Goal: Task Accomplishment & Management: Complete application form

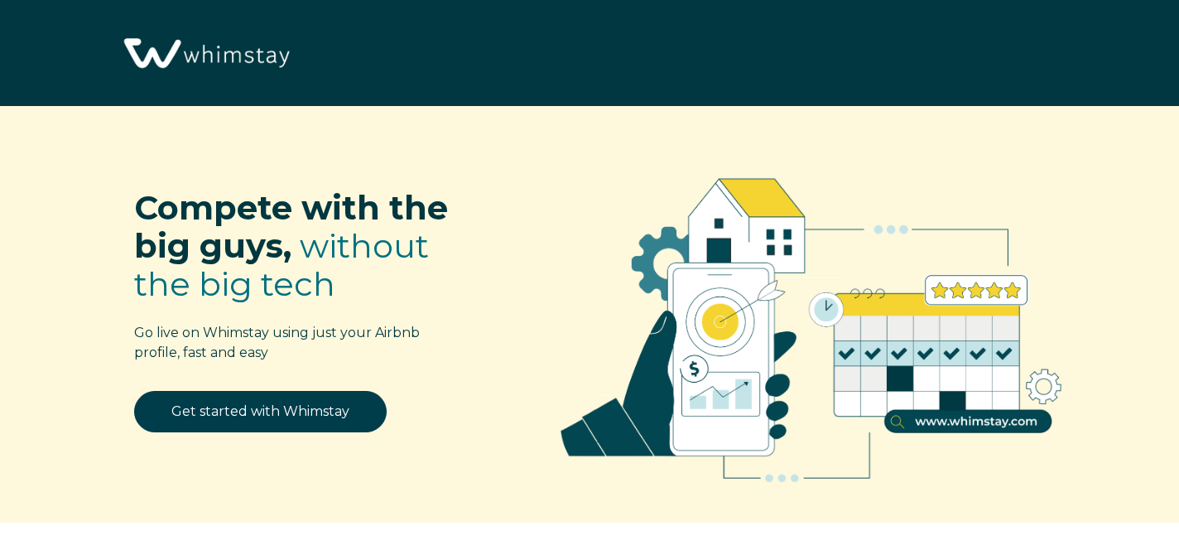
select select "US"
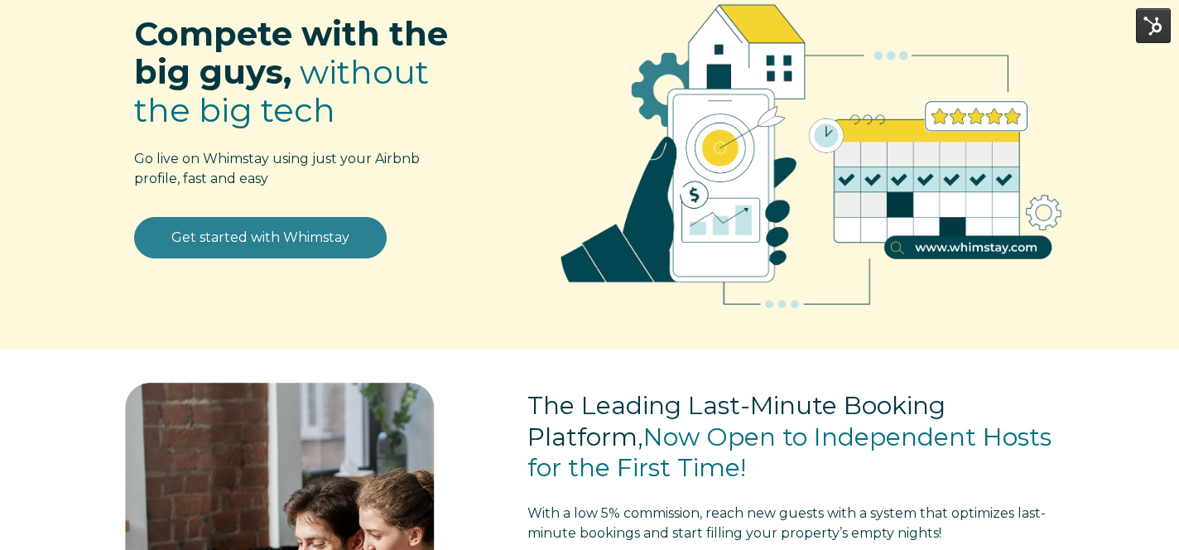
scroll to position [86, 0]
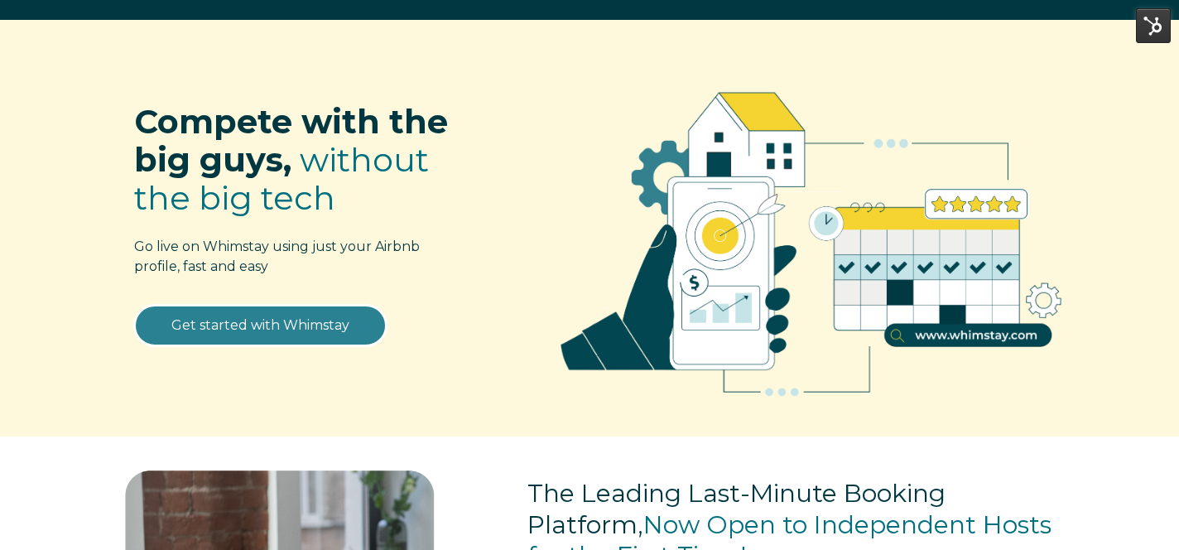
click at [263, 326] on link "Get started with Whimstay" at bounding box center [260, 325] width 252 height 41
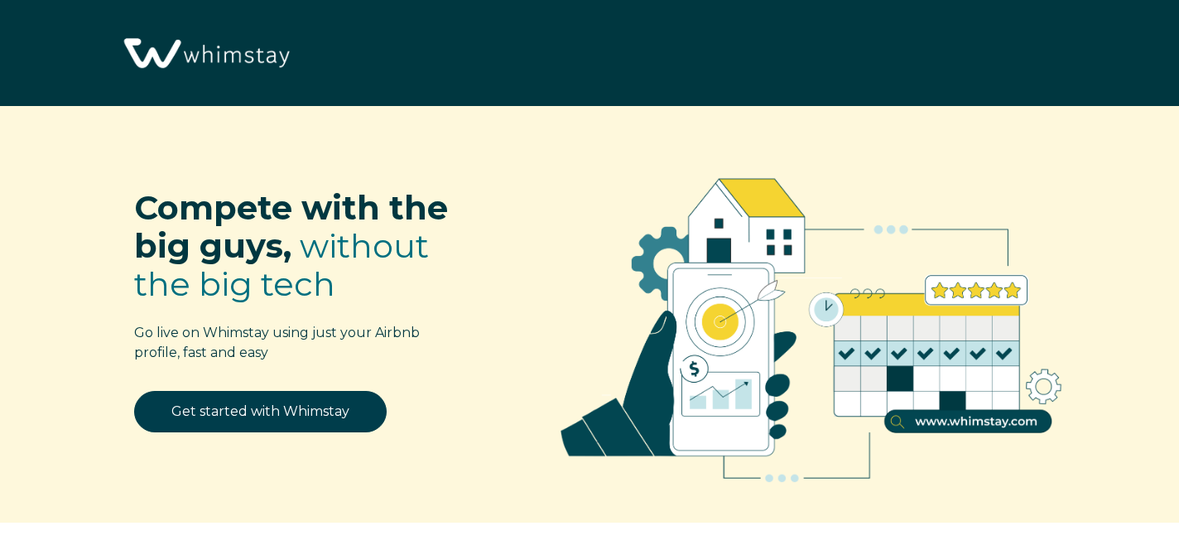
select select "US"
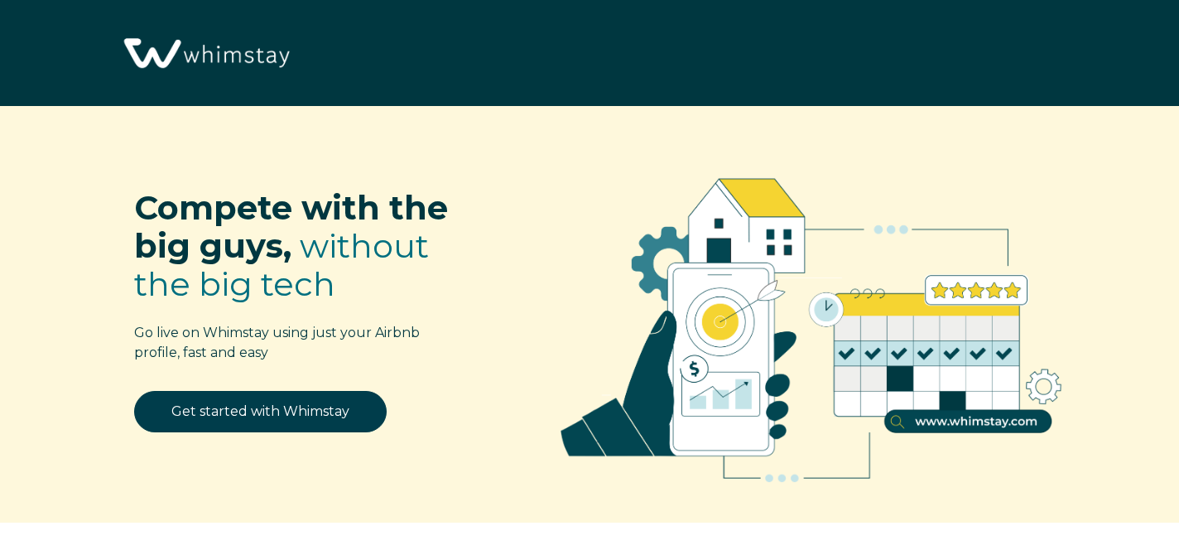
select select "US"
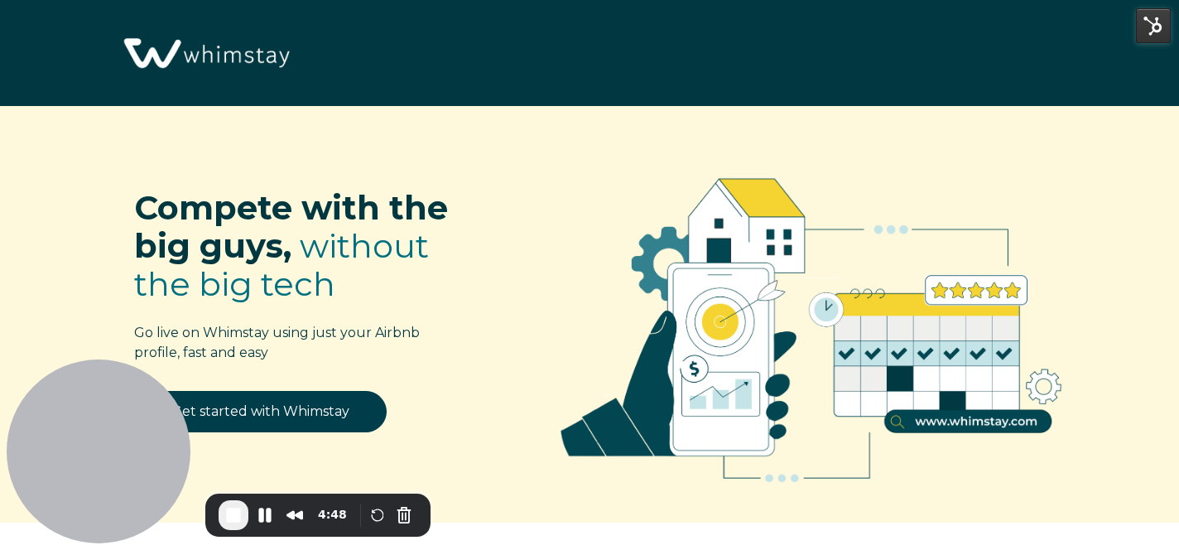
click at [228, 521] on span "End Recording" at bounding box center [233, 515] width 20 height 20
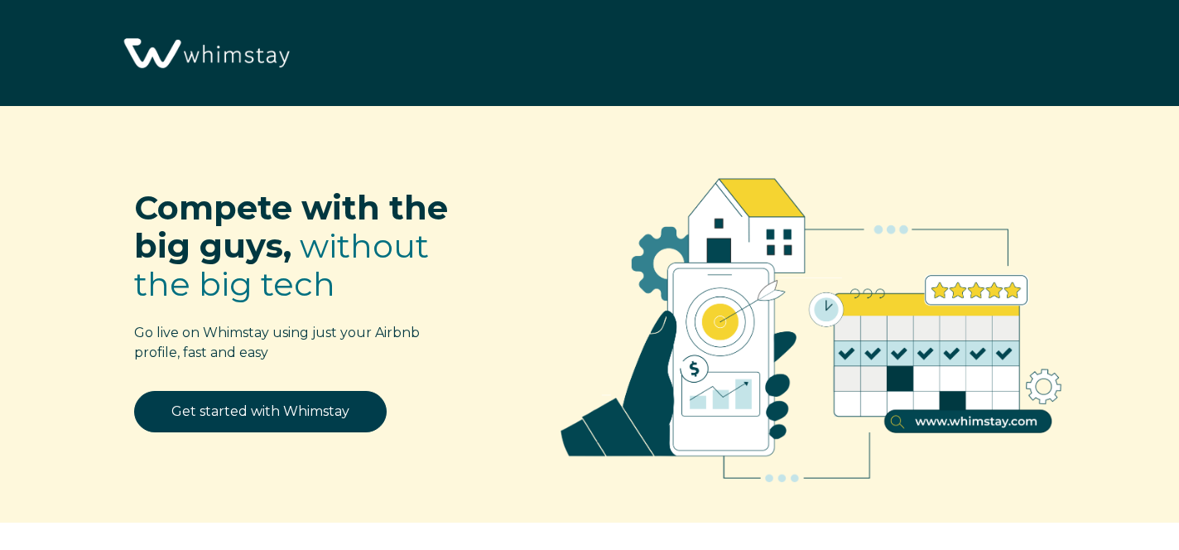
select select "US"
